Goal: Task Accomplishment & Management: Manage account settings

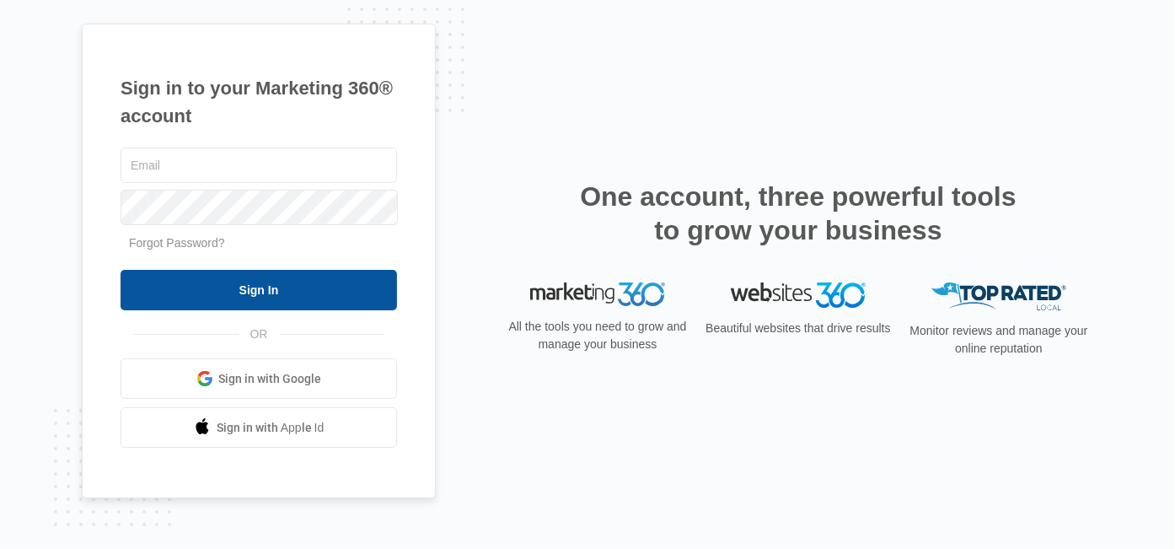
type input "[EMAIL_ADDRESS][DOMAIN_NAME]"
click at [276, 289] on input "Sign In" at bounding box center [258, 290] width 276 height 40
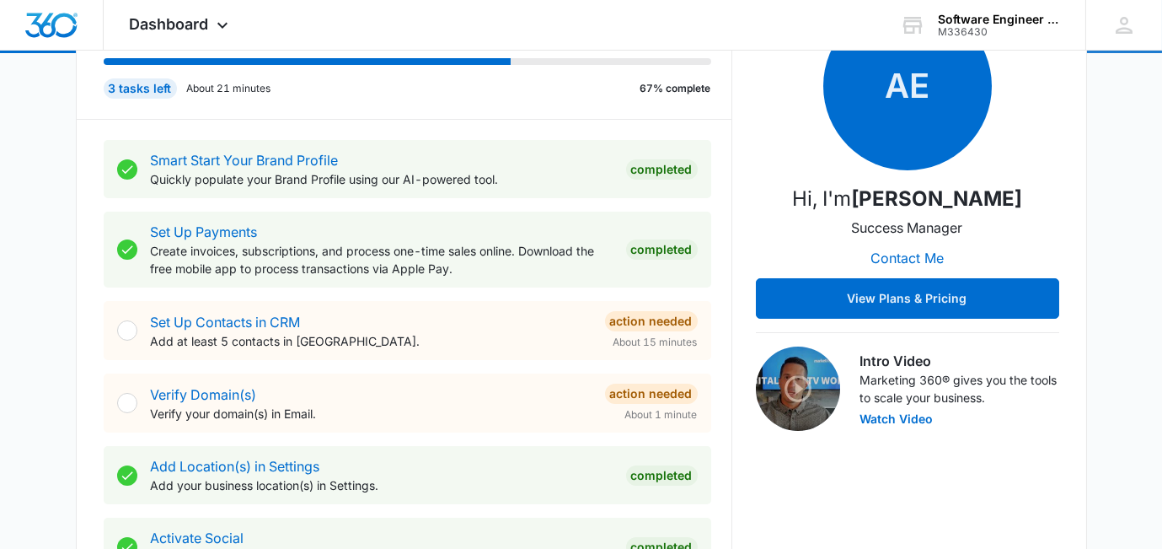
scroll to position [251, 0]
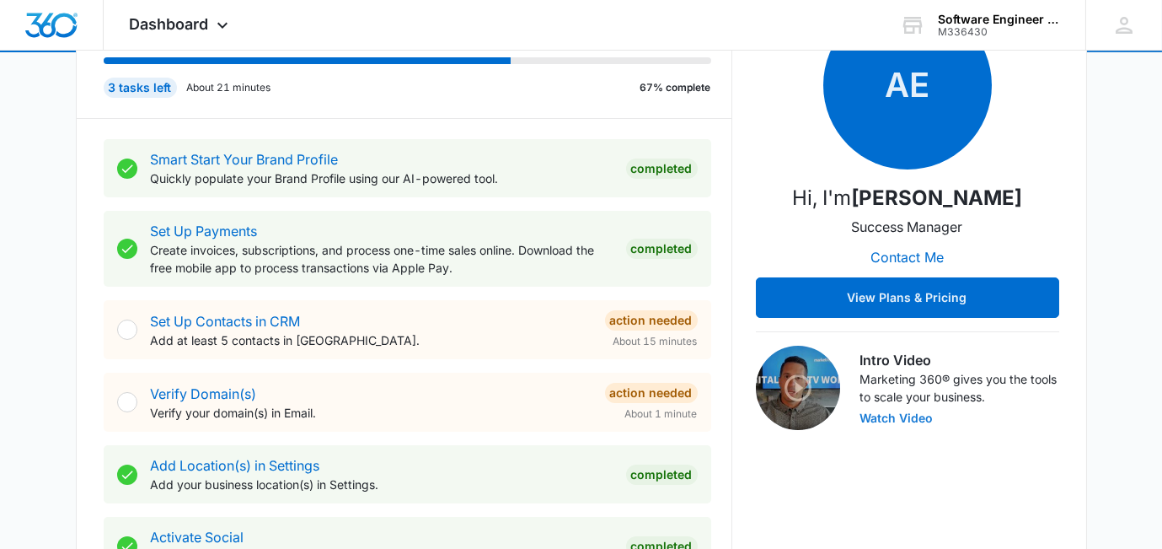
click at [910, 419] on button "Watch Video" at bounding box center [896, 418] width 73 height 12
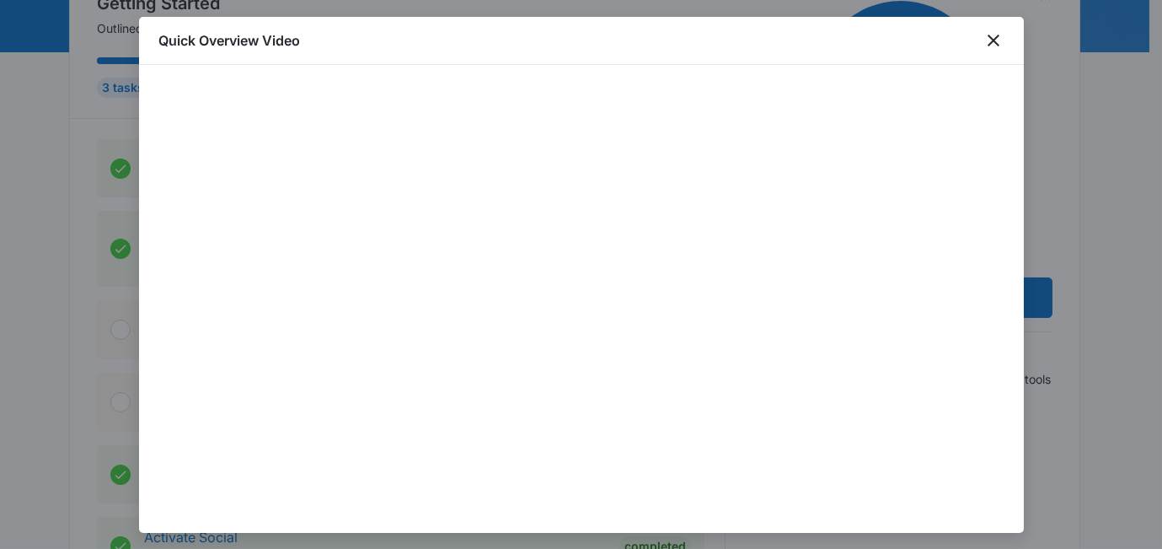
scroll to position [40, 0]
click at [997, 37] on icon "close" at bounding box center [993, 40] width 20 height 20
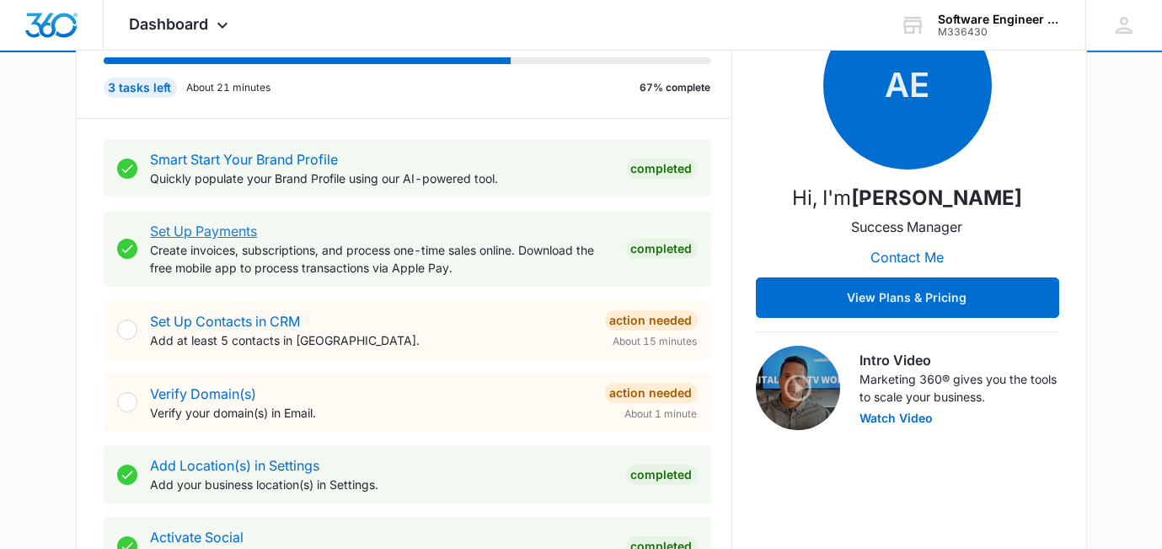
click at [218, 229] on link "Set Up Payments" at bounding box center [204, 230] width 107 height 17
